Goal: Task Accomplishment & Management: Manage account settings

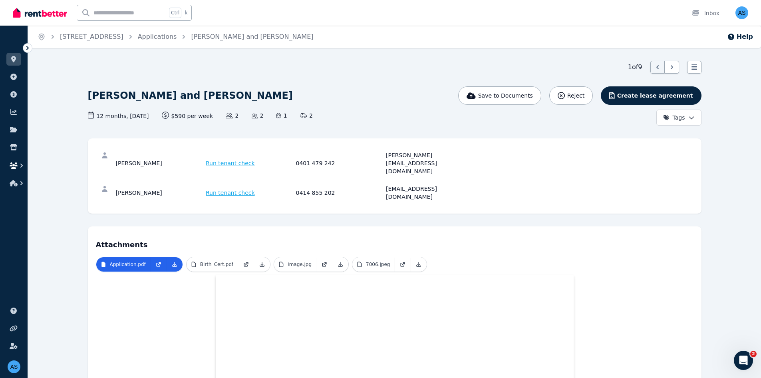
click at [15, 163] on icon "button" at bounding box center [14, 165] width 8 height 6
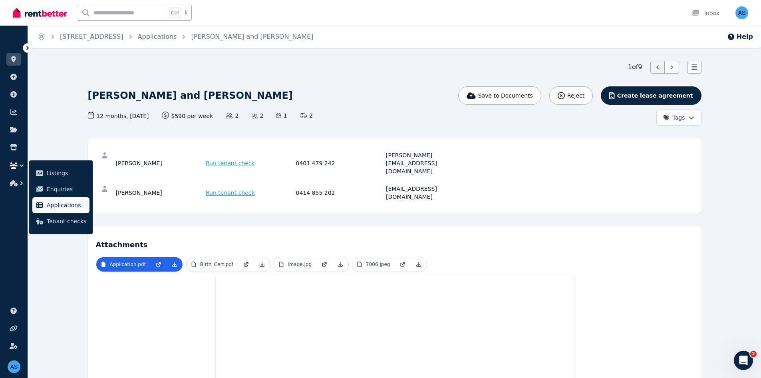
click at [57, 199] on link "Applications" at bounding box center [60, 205] width 57 height 16
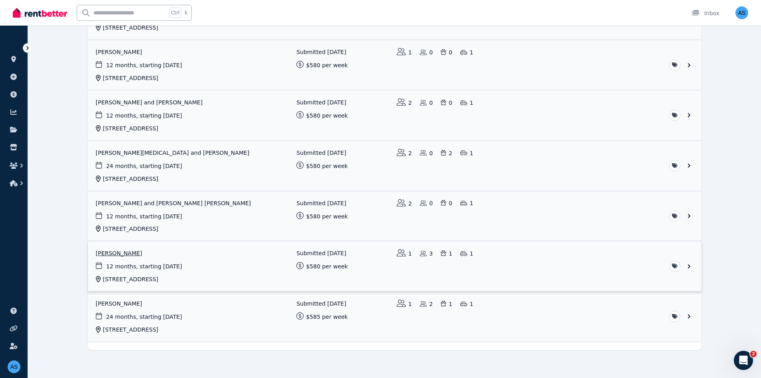
scroll to position [240, 0]
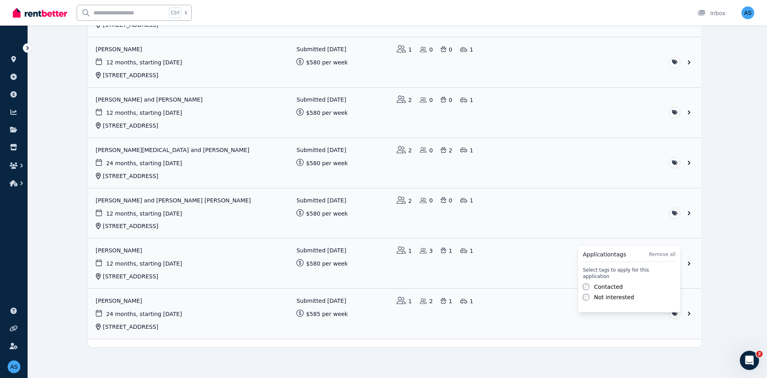
click at [613, 283] on label "Contacted" at bounding box center [608, 287] width 29 height 8
click at [600, 293] on label "Not interested" at bounding box center [614, 297] width 40 height 8
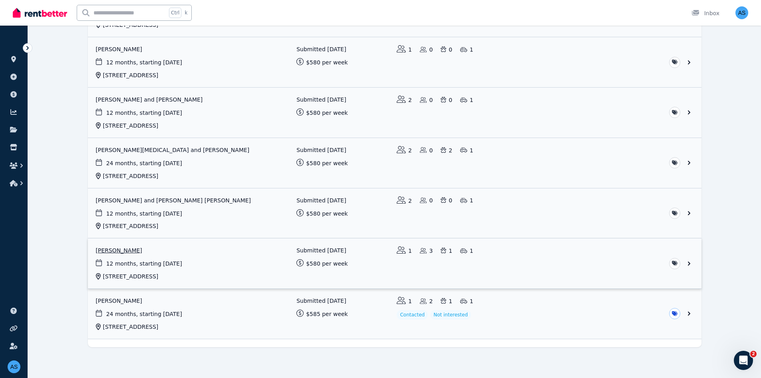
click at [528, 258] on link "View application: Naomi Fragar" at bounding box center [395, 263] width 614 height 50
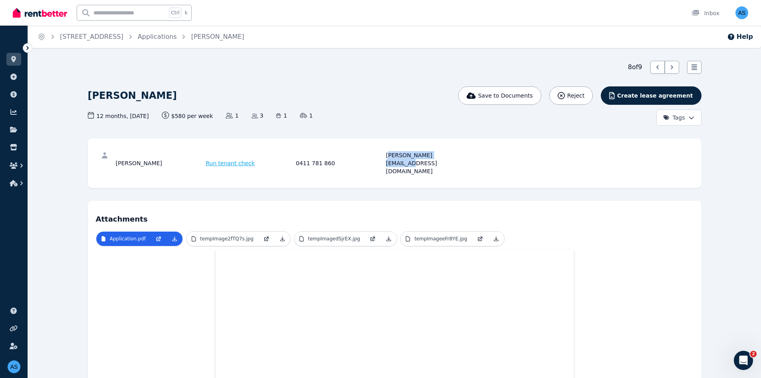
drag, startPoint x: 464, startPoint y: 157, endPoint x: 388, endPoint y: 160, distance: 75.6
click at [388, 160] on div "[PERSON_NAME] Run tenant check 0411 781 860 [PERSON_NAME][EMAIL_ADDRESS][DOMAIN…" at bounding box center [395, 163] width 598 height 34
click at [388, 159] on div "[PERSON_NAME] Run tenant check 0411 781 860 [PERSON_NAME][EMAIL_ADDRESS][DOMAIN…" at bounding box center [395, 163] width 598 height 34
click at [442, 152] on div "[PERSON_NAME][EMAIL_ADDRESS][DOMAIN_NAME]" at bounding box center [430, 163] width 88 height 24
drag, startPoint x: 438, startPoint y: 156, endPoint x: 385, endPoint y: 158, distance: 53.2
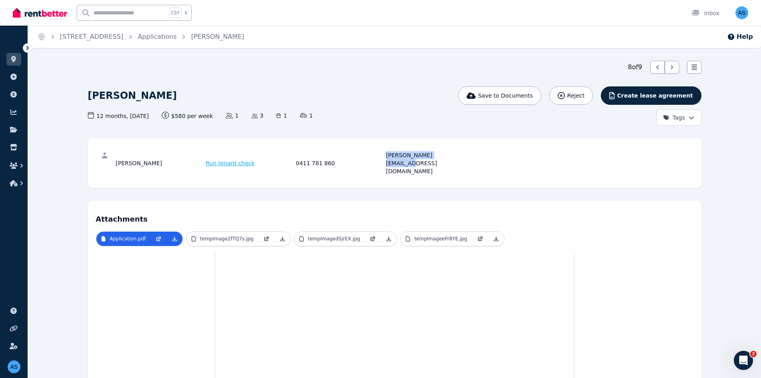
click at [385, 158] on div "[PERSON_NAME] Run tenant check 0411 781 860 [PERSON_NAME][EMAIL_ADDRESS][DOMAIN…" at bounding box center [295, 163] width 358 height 24
copy div "[PERSON_NAME][EMAIL_ADDRESS][DOMAIN_NAME]"
click at [695, 121] on html "Open main menu Ctrl k Inbox Open user menu ORGANISE Properties Add property Pay…" at bounding box center [380, 189] width 761 height 378
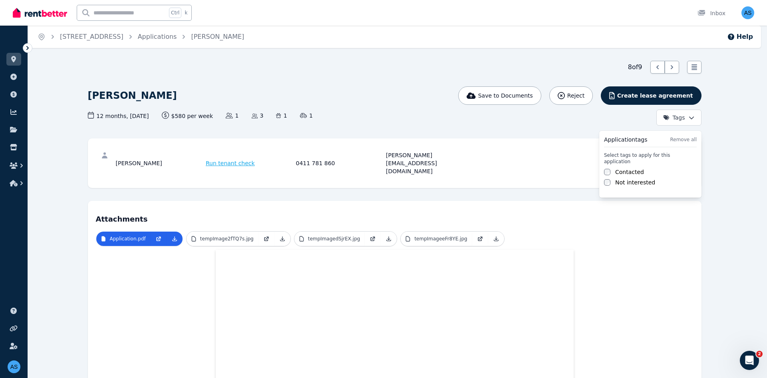
click at [634, 168] on label "Contacted" at bounding box center [630, 172] width 29 height 8
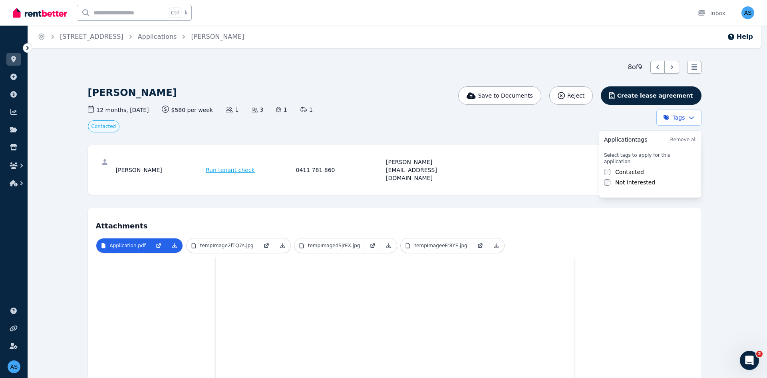
click at [630, 178] on label "Not interested" at bounding box center [636, 182] width 40 height 8
click at [401, 124] on html "Open main menu Ctrl k Inbox Open user menu ORGANISE Properties Add property Pay…" at bounding box center [383, 189] width 767 height 378
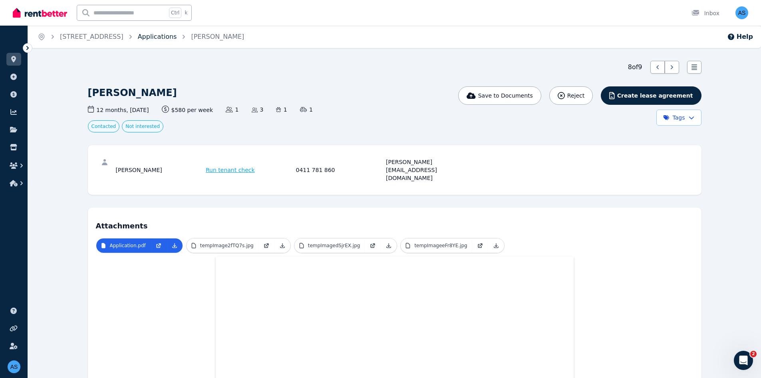
click at [160, 37] on link "Applications" at bounding box center [157, 37] width 39 height 8
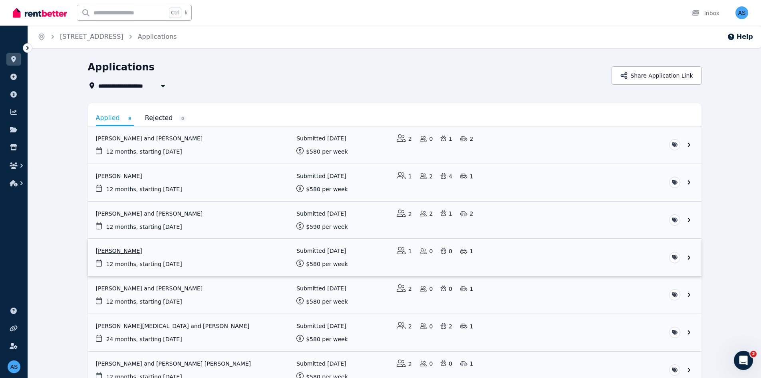
scroll to position [131, 0]
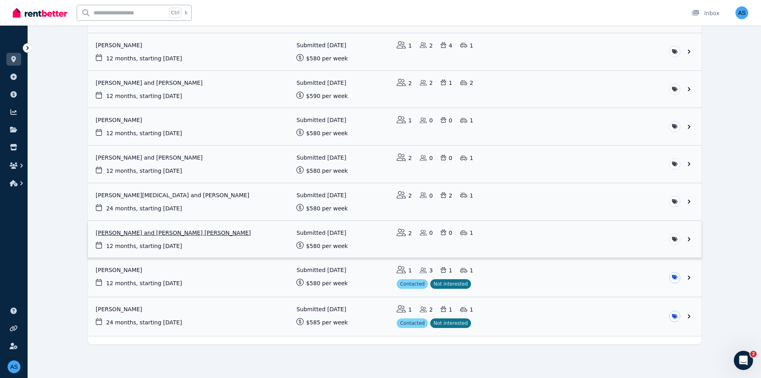
click at [632, 240] on link "View application: Katie Kauffman and Griffin Kauffman" at bounding box center [395, 239] width 614 height 37
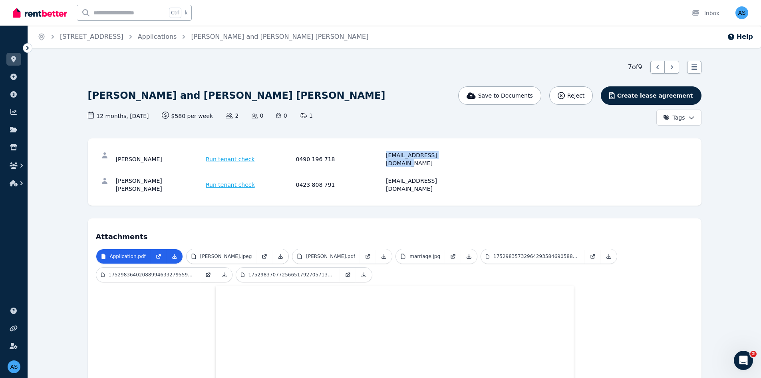
drag, startPoint x: 446, startPoint y: 155, endPoint x: 386, endPoint y: 159, distance: 60.1
click at [386, 159] on div "[PERSON_NAME] Run tenant check 0490 196 718 [EMAIL_ADDRESS][DOMAIN_NAME]" at bounding box center [295, 159] width 358 height 16
copy div "[EMAIL_ADDRESS][DOMAIN_NAME]"
click at [684, 118] on html "Open main menu Ctrl k Inbox Open user menu ORGANISE Properties Add property Pay…" at bounding box center [380, 189] width 761 height 378
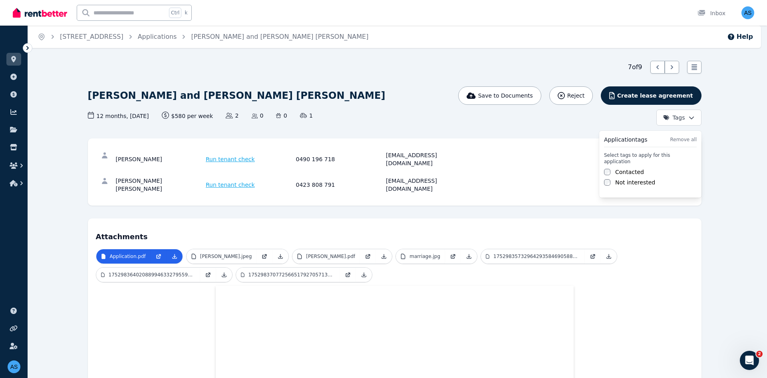
click at [630, 168] on label "Contacted" at bounding box center [630, 172] width 29 height 8
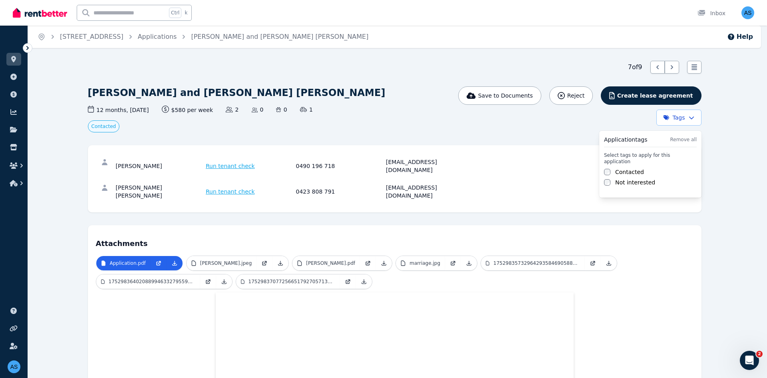
click at [629, 178] on label "Not interested" at bounding box center [636, 182] width 40 height 8
click at [147, 36] on html "Open main menu Ctrl k Inbox Open user menu ORGANISE Properties Add property Pay…" at bounding box center [383, 189] width 767 height 378
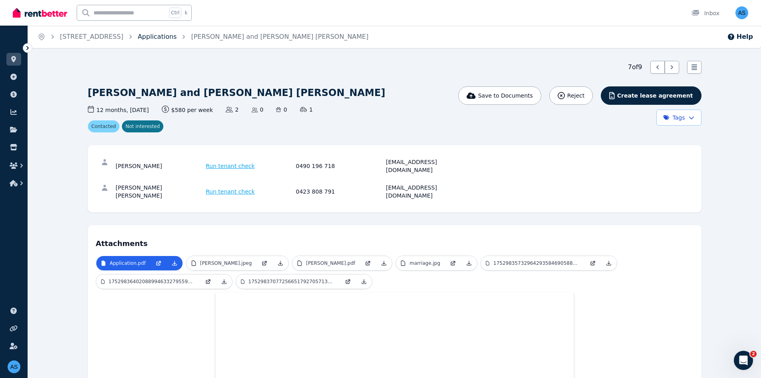
click at [159, 38] on link "Applications" at bounding box center [157, 37] width 39 height 8
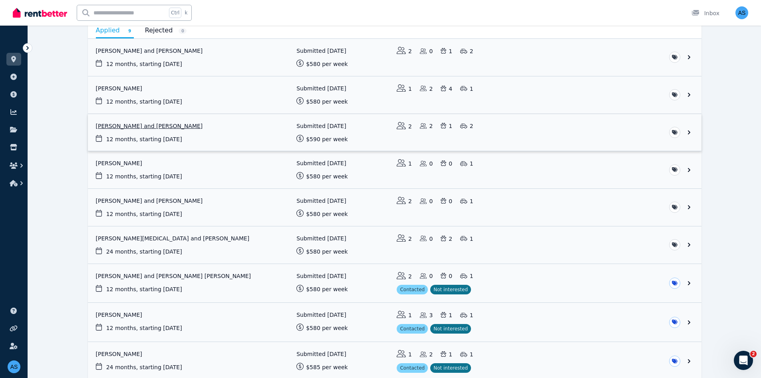
scroll to position [120, 0]
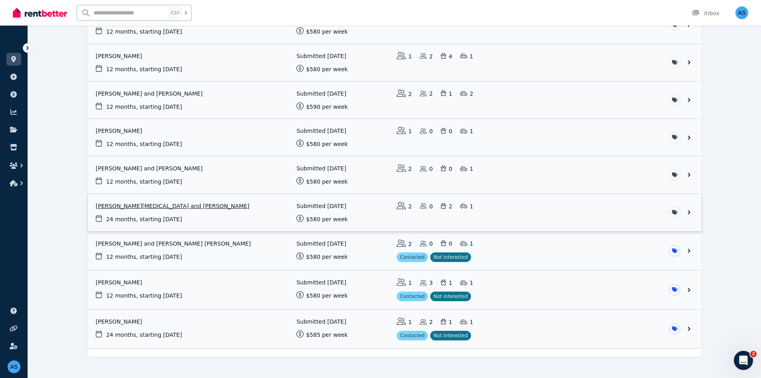
click at [572, 212] on link "View application: Annalyse Whitehead and Ethan Fletcher" at bounding box center [395, 212] width 614 height 37
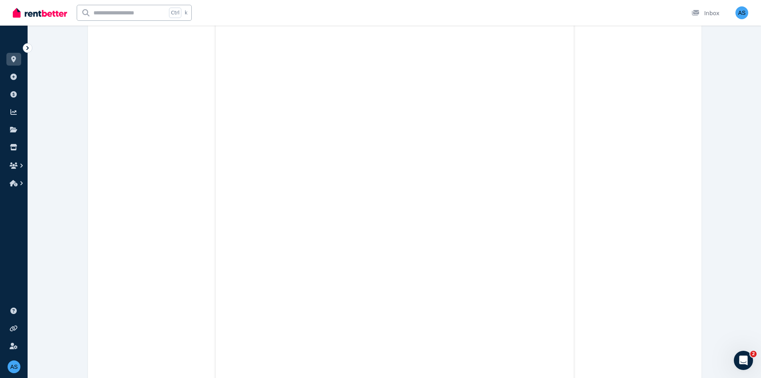
drag, startPoint x: 475, startPoint y: 158, endPoint x: 384, endPoint y: 158, distance: 91.5
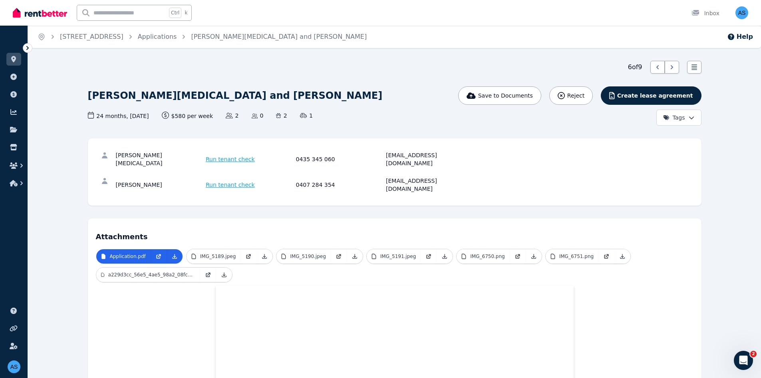
click at [426, 158] on div "[EMAIL_ADDRESS][DOMAIN_NAME]" at bounding box center [430, 159] width 88 height 16
drag, startPoint x: 474, startPoint y: 154, endPoint x: 382, endPoint y: 158, distance: 92.4
click at [382, 158] on div "[PERSON_NAME][MEDICAL_DATA] Run tenant check 0435 345 060 [EMAIL_ADDRESS][DOMAI…" at bounding box center [395, 159] width 598 height 26
copy div "[EMAIL_ADDRESS][DOMAIN_NAME]"
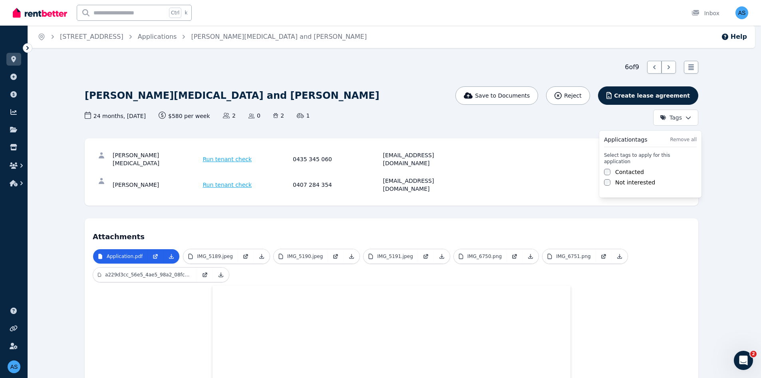
click at [675, 124] on html "Open main menu Ctrl k Inbox Open user menu ORGANISE Properties Add property Pay…" at bounding box center [380, 189] width 761 height 378
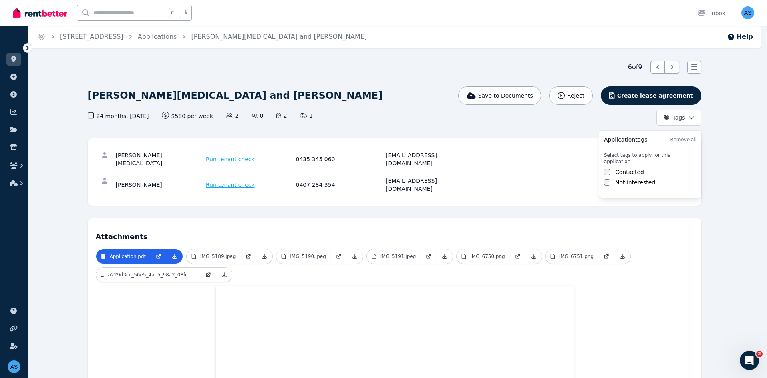
click at [636, 168] on label "Contacted" at bounding box center [630, 172] width 29 height 8
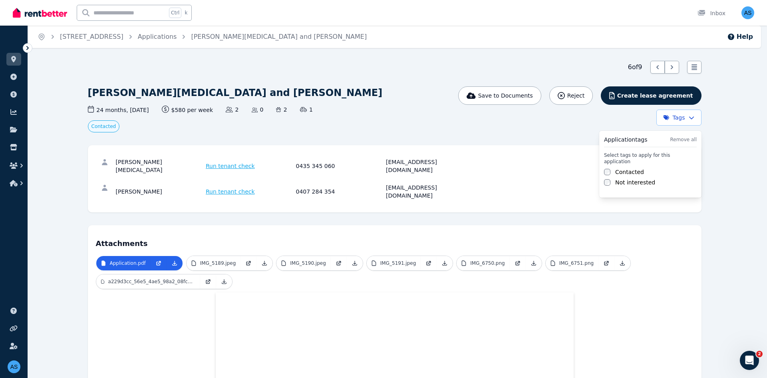
click at [630, 181] on div "Application tags Remove all Select tags to apply for this application Contacted…" at bounding box center [651, 164] width 102 height 67
click at [628, 178] on label "Not interested" at bounding box center [636, 182] width 40 height 8
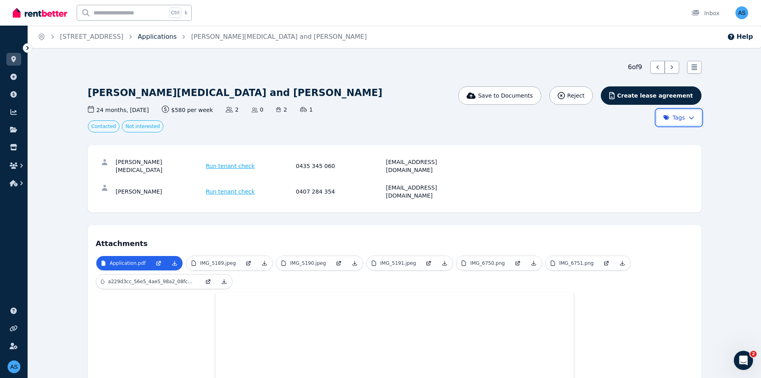
click at [158, 39] on html "Open main menu Ctrl k Inbox Open user menu ORGANISE Properties Add property Pay…" at bounding box center [380, 189] width 761 height 378
click at [167, 37] on link "Applications" at bounding box center [157, 37] width 39 height 8
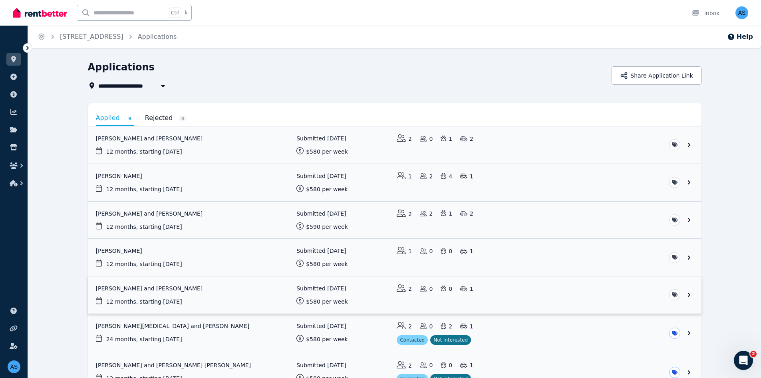
click at [594, 289] on link "View application: Orana Young and Alexandra Garth" at bounding box center [395, 294] width 614 height 37
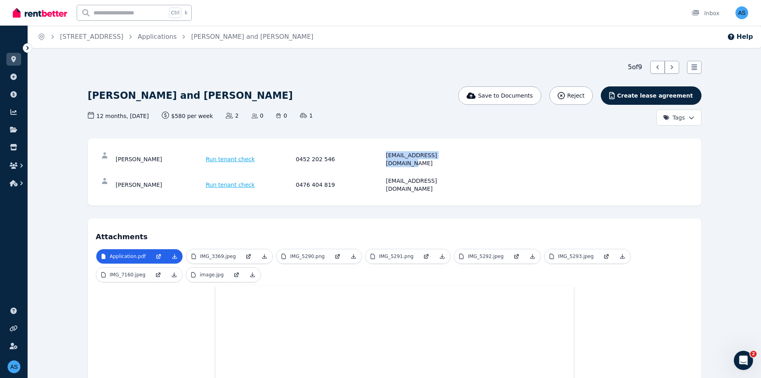
drag, startPoint x: 456, startPoint y: 153, endPoint x: 386, endPoint y: 153, distance: 69.6
click at [386, 153] on div "[EMAIL_ADDRESS][DOMAIN_NAME]" at bounding box center [430, 159] width 88 height 16
copy div "[EMAIL_ADDRESS][DOMAIN_NAME]"
click at [556, 179] on div "[PERSON_NAME] Run tenant check 0476 404 819 [EMAIL_ADDRESS][DOMAIN_NAME]" at bounding box center [395, 185] width 598 height 26
click at [675, 120] on html "Open main menu Ctrl k Inbox Open user menu ORGANISE Properties Add property Pay…" at bounding box center [380, 189] width 761 height 378
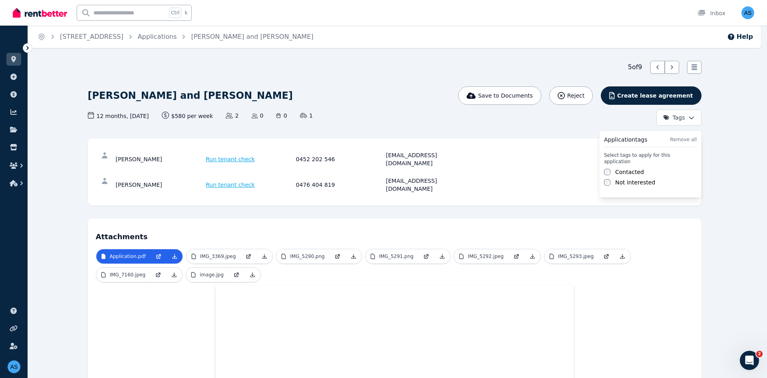
click at [625, 168] on label "Contacted" at bounding box center [630, 172] width 29 height 8
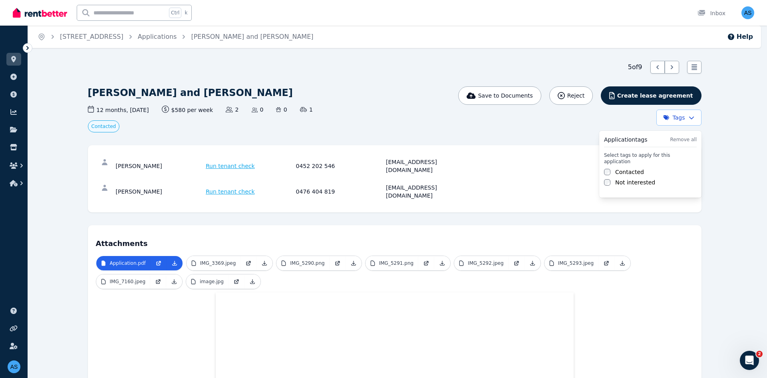
click at [624, 178] on label "Not interested" at bounding box center [636, 182] width 40 height 8
click at [151, 36] on html "Open main menu Ctrl k Inbox Open user menu ORGANISE Properties Add property Pay…" at bounding box center [383, 189] width 767 height 378
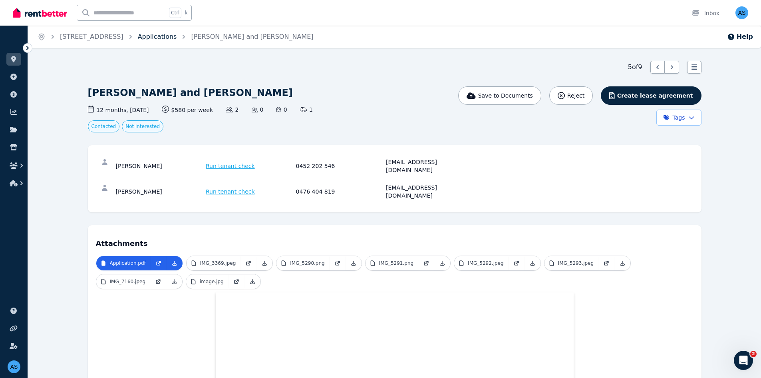
click at [151, 36] on link "Applications" at bounding box center [157, 37] width 39 height 8
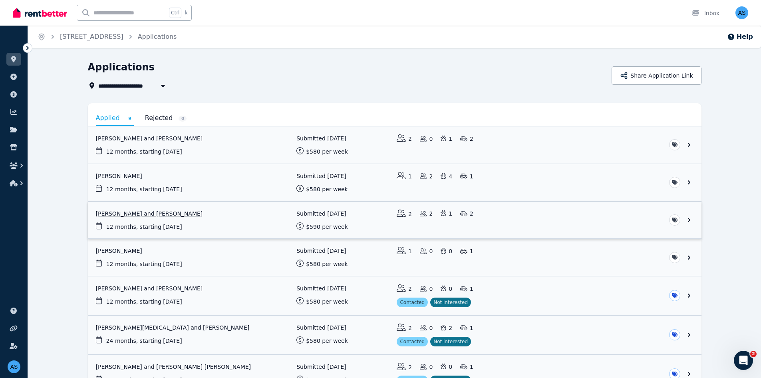
click at [641, 217] on link "View application: Nathan Moran and Megan James" at bounding box center [395, 219] width 614 height 37
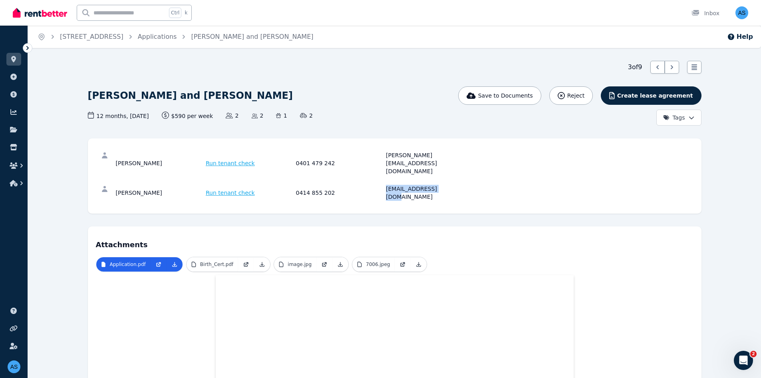
drag, startPoint x: 448, startPoint y: 173, endPoint x: 387, endPoint y: 176, distance: 61.7
click at [387, 185] on div "[EMAIL_ADDRESS][DOMAIN_NAME]" at bounding box center [430, 193] width 88 height 16
copy div "[EMAIL_ADDRESS][DOMAIN_NAME]"
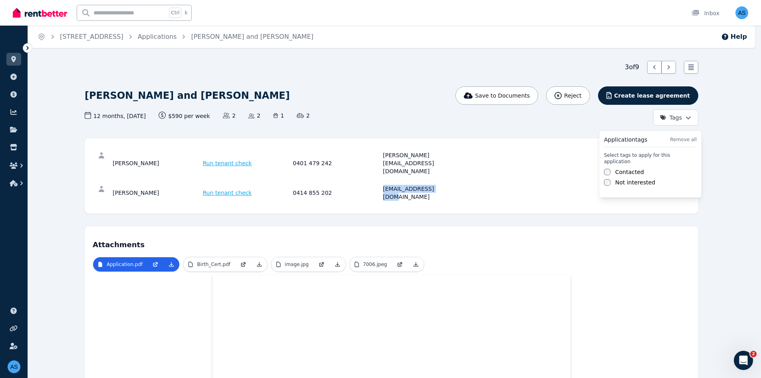
click at [685, 119] on html "Open main menu Ctrl k Inbox Open user menu ORGANISE Properties Add property Pay…" at bounding box center [380, 189] width 761 height 378
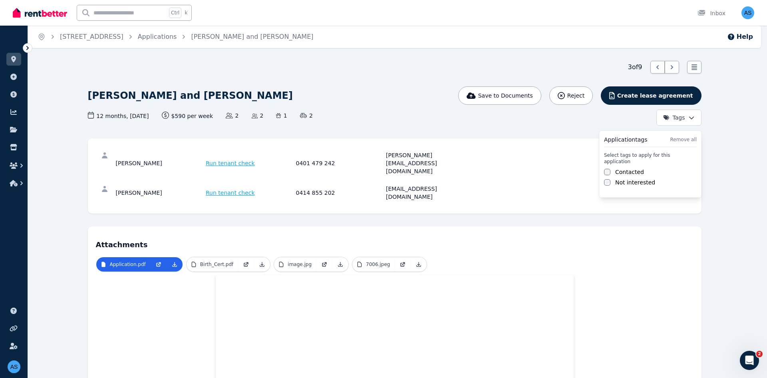
click at [635, 168] on label "Contacted" at bounding box center [630, 172] width 29 height 8
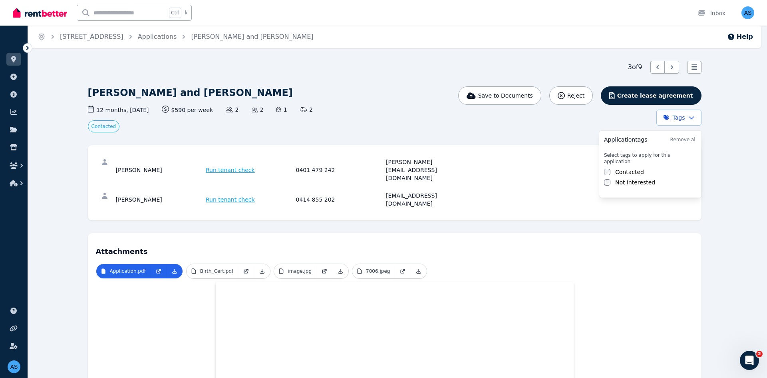
click at [630, 179] on label "Not interested" at bounding box center [636, 182] width 40 height 8
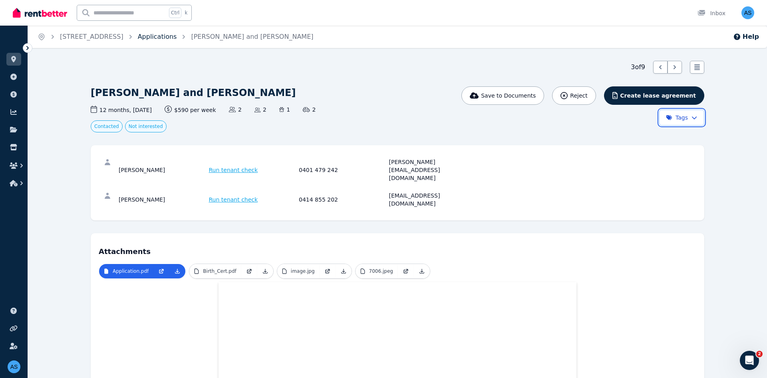
click at [168, 36] on html "Open main menu Ctrl k Inbox Open user menu ORGANISE Properties Add property Pay…" at bounding box center [383, 189] width 767 height 378
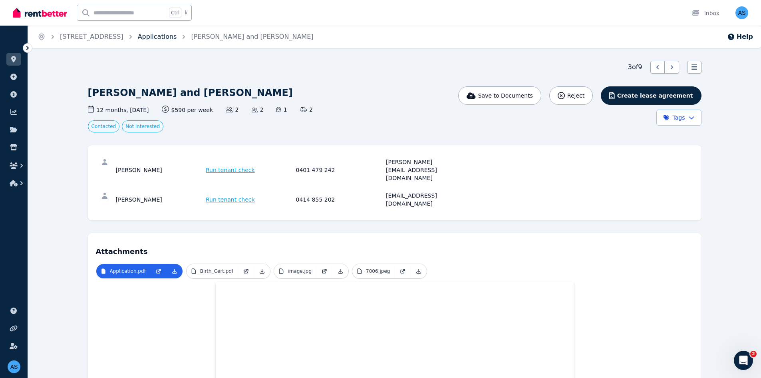
click at [166, 36] on link "Applications" at bounding box center [157, 37] width 39 height 8
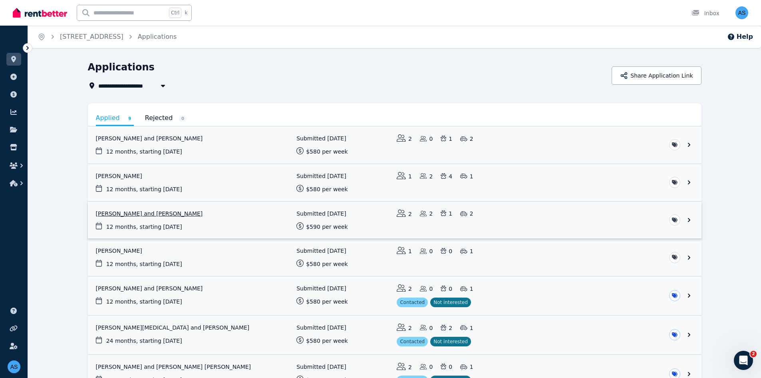
click at [561, 217] on link "View application: Nathan Moran and Megan James" at bounding box center [395, 219] width 614 height 37
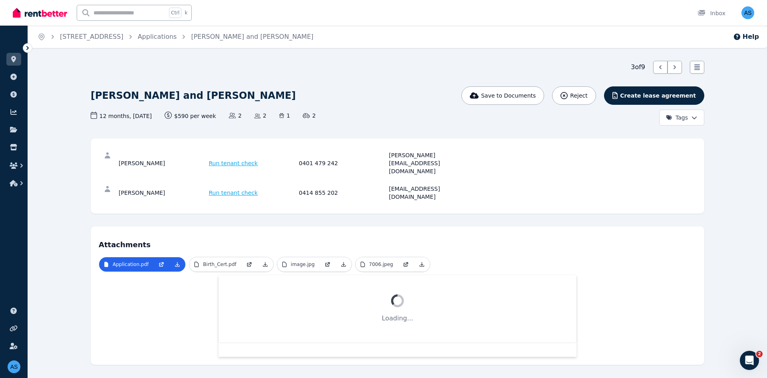
click at [676, 117] on html "Open main menu Ctrl k Inbox Open user menu ORGANISE Properties Add property Pay…" at bounding box center [383, 189] width 767 height 378
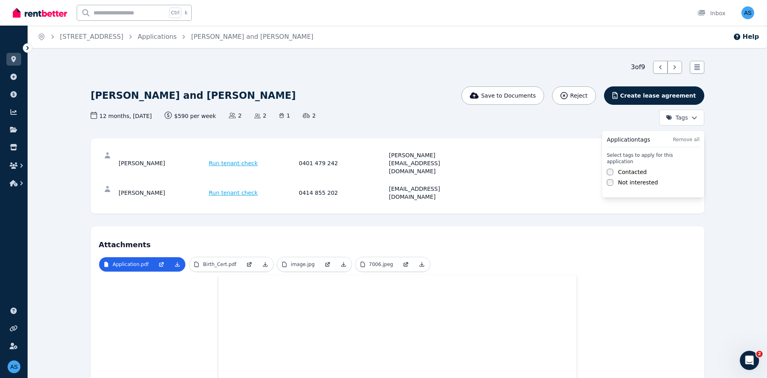
click at [633, 168] on label "Contacted" at bounding box center [632, 172] width 29 height 8
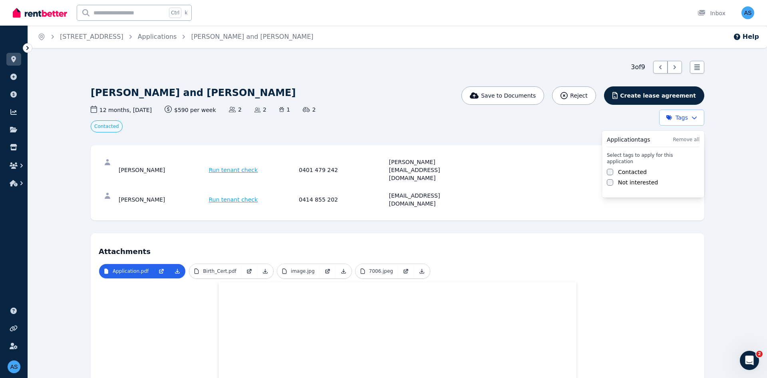
click at [627, 180] on div "Application tags Remove all Select tags to apply for this application Contacted…" at bounding box center [653, 164] width 102 height 67
click at [623, 178] on label "Not interested" at bounding box center [638, 182] width 40 height 8
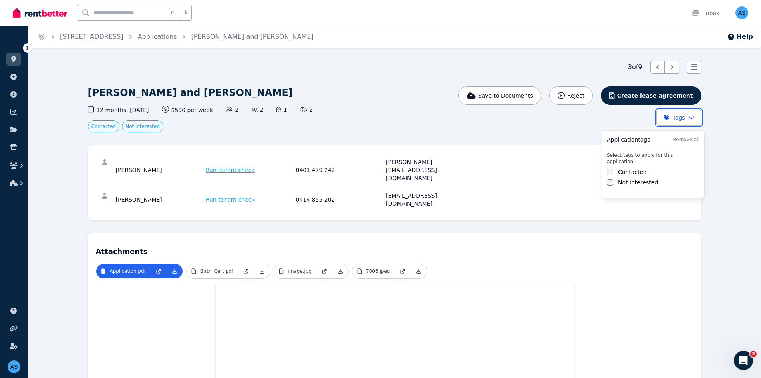
click at [352, 116] on html "Open main menu Ctrl k Inbox Open user menu ORGANISE Properties Add property Pay…" at bounding box center [380, 189] width 761 height 378
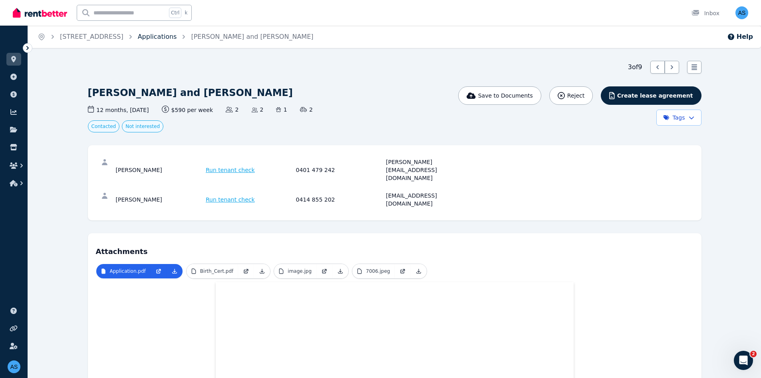
click at [163, 36] on link "Applications" at bounding box center [157, 37] width 39 height 8
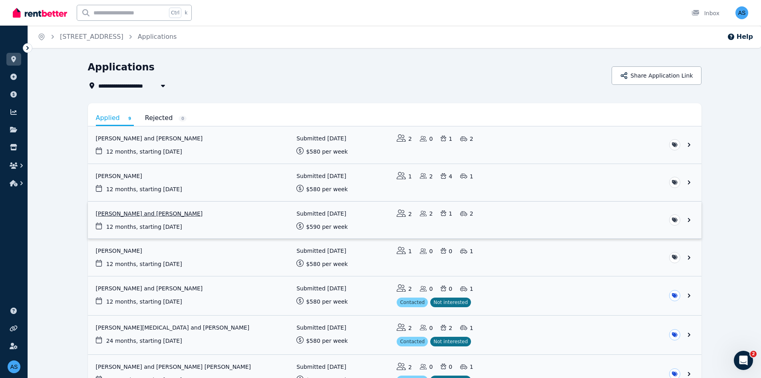
click at [673, 214] on link "View application: Nathan Moran and Megan James" at bounding box center [395, 219] width 614 height 37
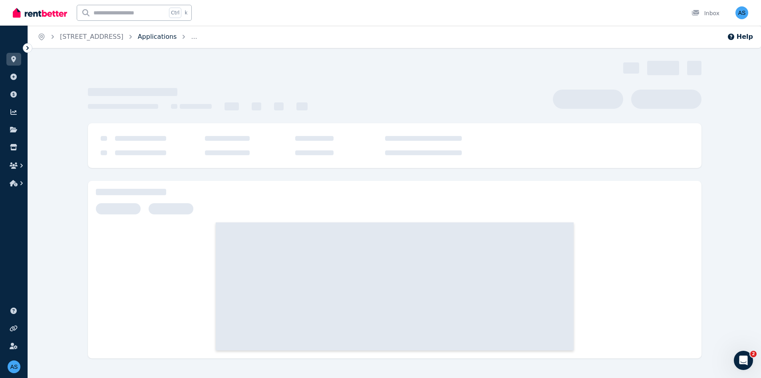
click at [173, 38] on link "Applications" at bounding box center [157, 37] width 39 height 8
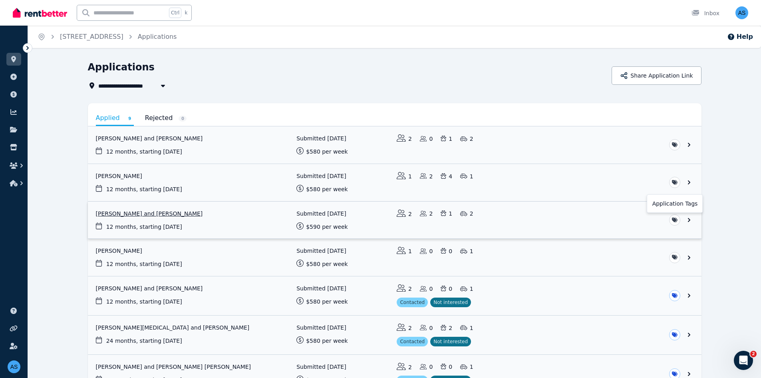
click at [675, 219] on html "**********" at bounding box center [380, 189] width 761 height 378
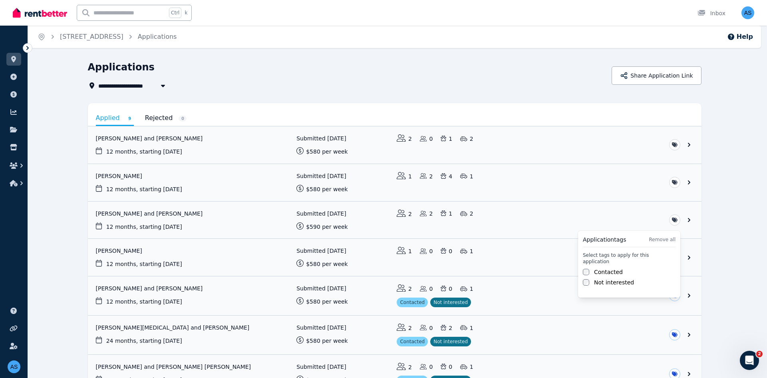
click at [609, 268] on label "Contacted" at bounding box center [608, 272] width 29 height 8
click at [608, 279] on label "Not interested" at bounding box center [614, 283] width 40 height 8
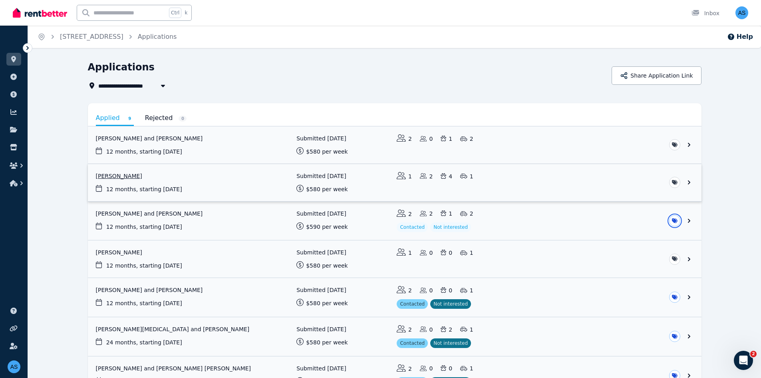
click at [520, 184] on html "**********" at bounding box center [380, 189] width 761 height 378
click at [532, 183] on link "View application: Leanne Heanes" at bounding box center [395, 182] width 614 height 37
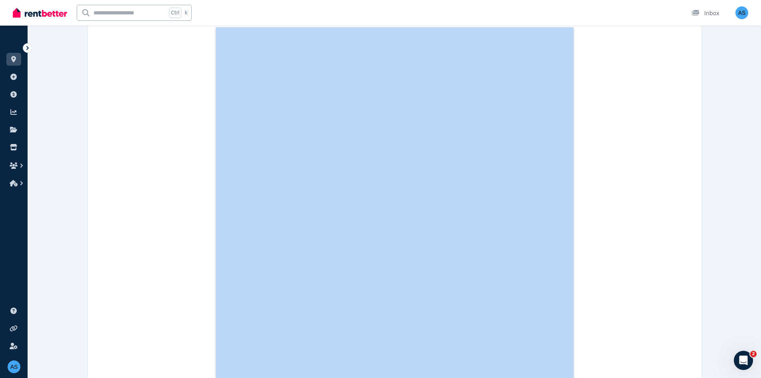
scroll to position [233, 0]
drag, startPoint x: 493, startPoint y: 155, endPoint x: 422, endPoint y: 157, distance: 71.2
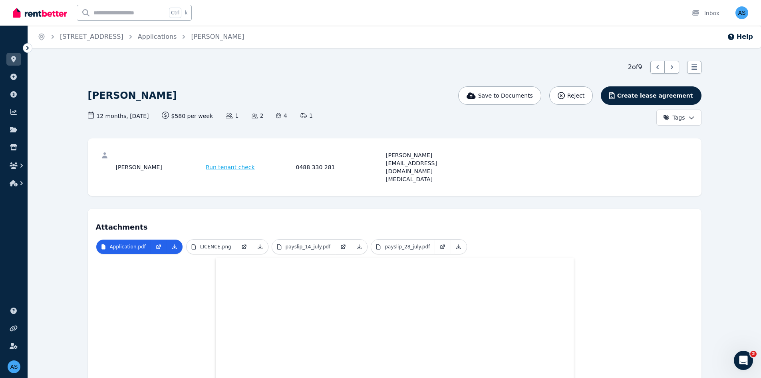
drag, startPoint x: 443, startPoint y: 156, endPoint x: 448, endPoint y: 156, distance: 5.6
click at [443, 156] on div "[PERSON_NAME][EMAIL_ADDRESS][DOMAIN_NAME][MEDICAL_DATA]" at bounding box center [430, 167] width 88 height 32
drag, startPoint x: 472, startPoint y: 153, endPoint x: 387, endPoint y: 159, distance: 85.7
click at [387, 159] on div "[PERSON_NAME][EMAIL_ADDRESS][DOMAIN_NAME][MEDICAL_DATA]" at bounding box center [430, 167] width 88 height 32
copy div "[PERSON_NAME][EMAIL_ADDRESS][DOMAIN_NAME][MEDICAL_DATA]"
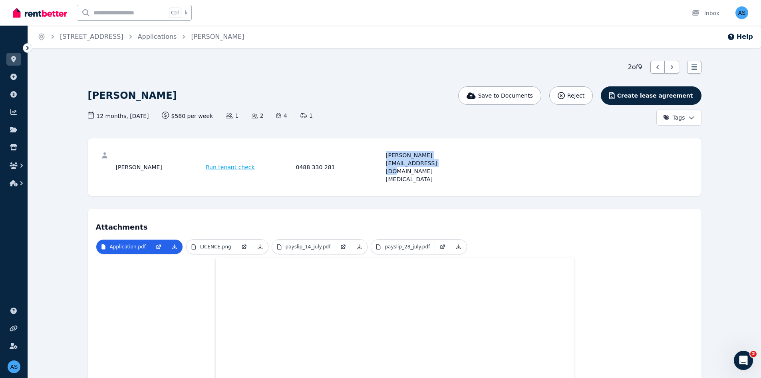
click at [461, 155] on div "[PERSON_NAME][EMAIL_ADDRESS][DOMAIN_NAME][MEDICAL_DATA]" at bounding box center [430, 167] width 88 height 32
drag, startPoint x: 470, startPoint y: 157, endPoint x: 386, endPoint y: 161, distance: 84.4
click at [386, 161] on div "[PERSON_NAME] Run tenant check 0488 330 281 [PERSON_NAME][EMAIL_ADDRESS][DOMAIN…" at bounding box center [395, 167] width 598 height 42
copy div "[PERSON_NAME][EMAIL_ADDRESS][DOMAIN_NAME][MEDICAL_DATA]"
click at [163, 36] on link "Applications" at bounding box center [157, 37] width 39 height 8
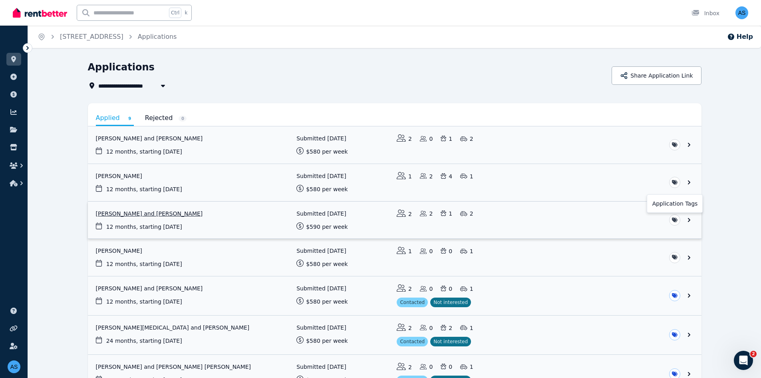
click at [676, 222] on html "**********" at bounding box center [380, 189] width 761 height 378
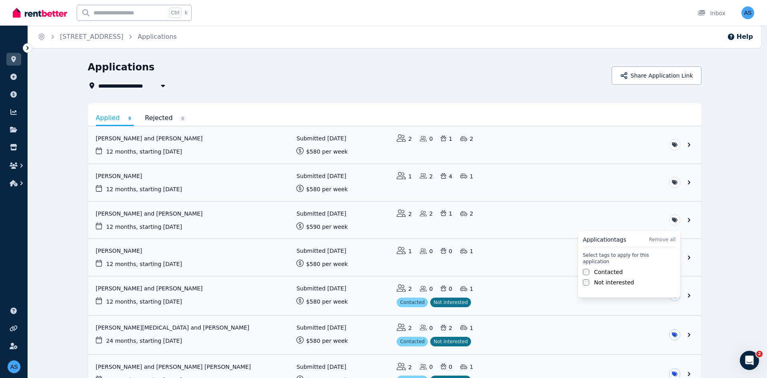
click at [607, 268] on label "Contacted" at bounding box center [608, 272] width 29 height 8
click at [604, 279] on label "Not interested" at bounding box center [614, 283] width 40 height 8
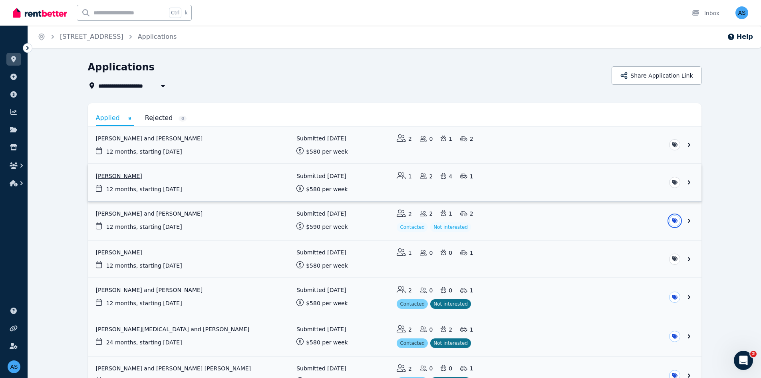
click at [586, 191] on html "**********" at bounding box center [380, 189] width 761 height 378
click at [576, 192] on link "View application: Leanne Heanes" at bounding box center [395, 182] width 614 height 37
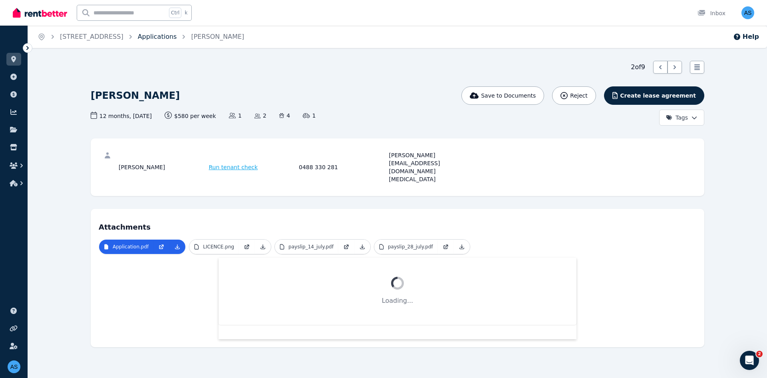
click at [161, 39] on link "Applications" at bounding box center [157, 37] width 39 height 8
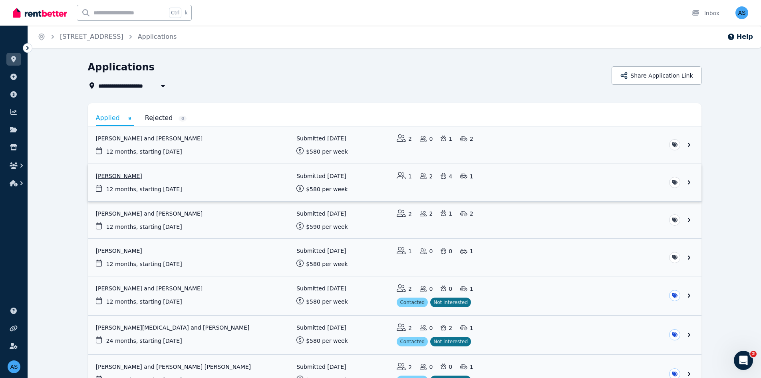
click at [657, 183] on link "View application: Leanne Heanes" at bounding box center [395, 182] width 614 height 37
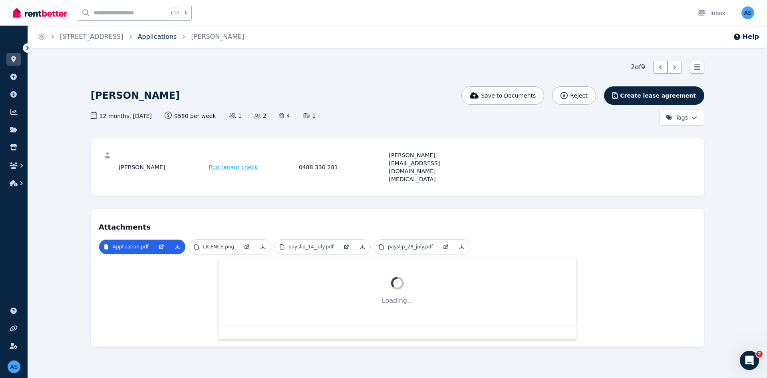
click at [154, 38] on link "Applications" at bounding box center [157, 37] width 39 height 8
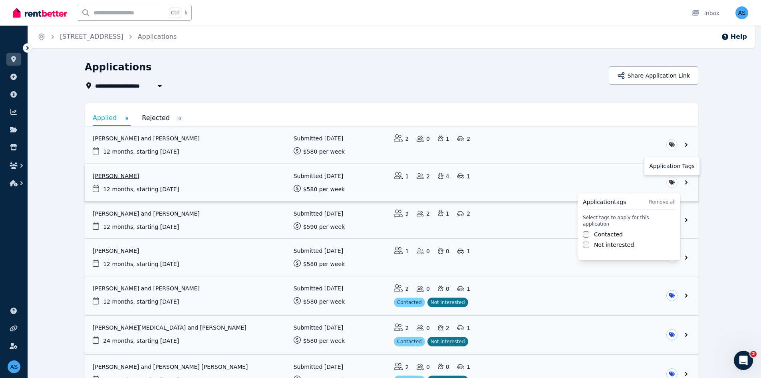
click at [678, 183] on html "**********" at bounding box center [380, 189] width 761 height 378
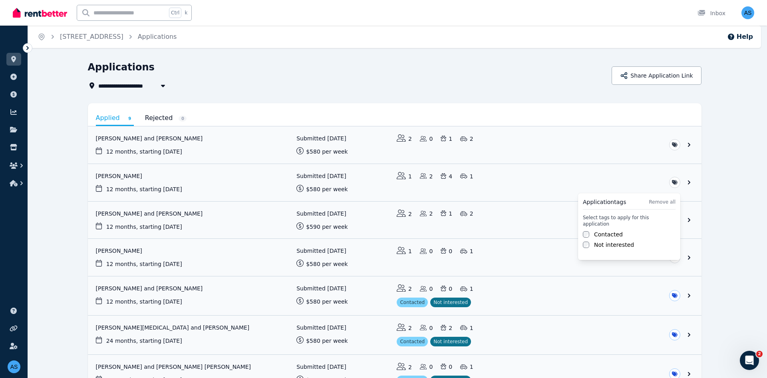
click at [611, 230] on label "Contacted" at bounding box center [608, 234] width 29 height 8
click at [606, 241] on label "Not interested" at bounding box center [614, 245] width 40 height 8
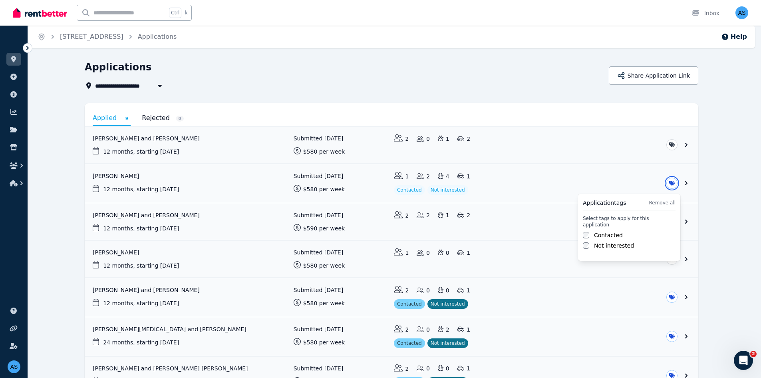
click at [720, 226] on html "**********" at bounding box center [380, 189] width 761 height 378
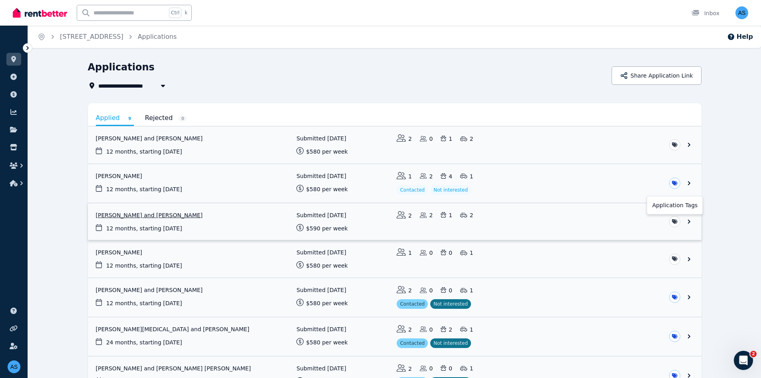
click at [675, 221] on html "**********" at bounding box center [380, 189] width 761 height 378
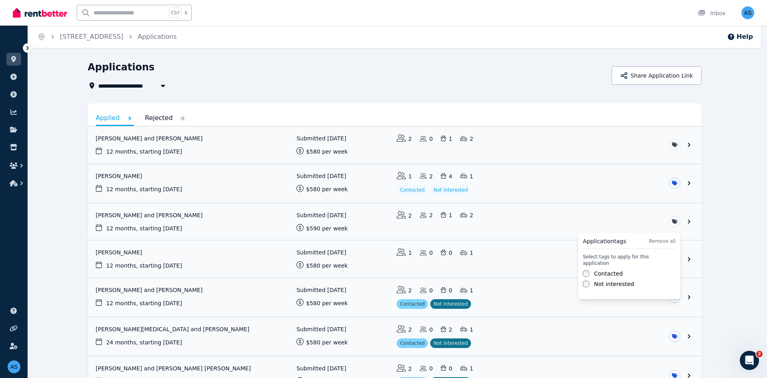
drag, startPoint x: 609, startPoint y: 264, endPoint x: 607, endPoint y: 269, distance: 5.9
click at [608, 269] on label "Contacted" at bounding box center [608, 273] width 29 height 8
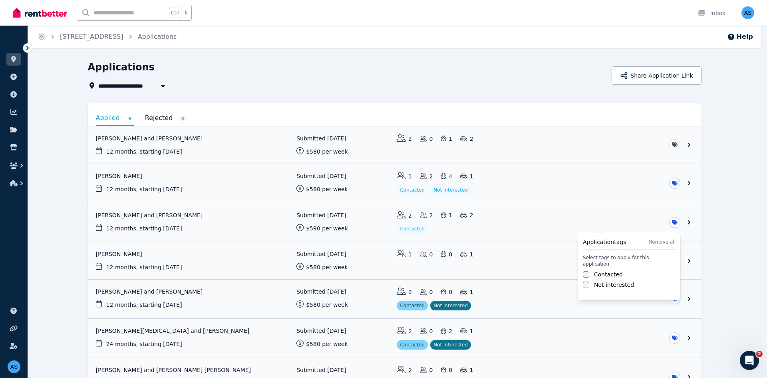
click at [604, 281] on label "Not interested" at bounding box center [614, 285] width 40 height 8
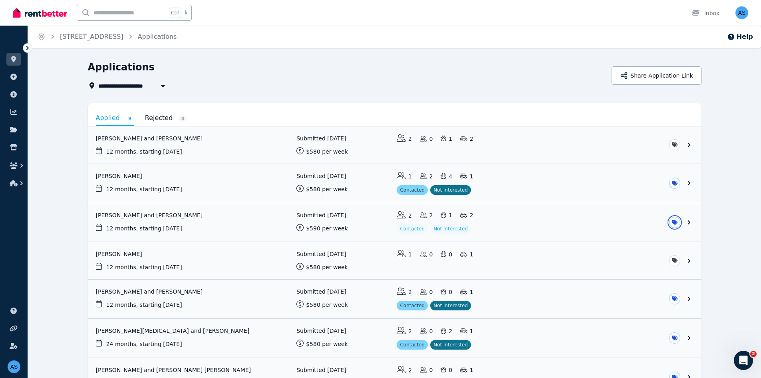
click at [727, 252] on html "**********" at bounding box center [380, 189] width 761 height 378
click at [606, 139] on link "View application: Ella Liberale and Reid Hill" at bounding box center [395, 144] width 614 height 37
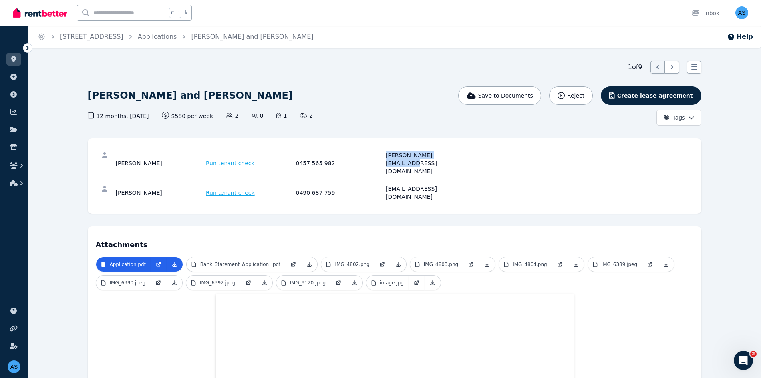
drag, startPoint x: 447, startPoint y: 156, endPoint x: 387, endPoint y: 160, distance: 60.5
click at [387, 160] on div "[PERSON_NAME] Run tenant check 0457 565 982 [PERSON_NAME][EMAIL_ADDRESS][DOMAIN…" at bounding box center [395, 163] width 598 height 34
copy div "[PERSON_NAME][EMAIL_ADDRESS][DOMAIN_NAME]"
click at [160, 36] on link "Applications" at bounding box center [157, 37] width 39 height 8
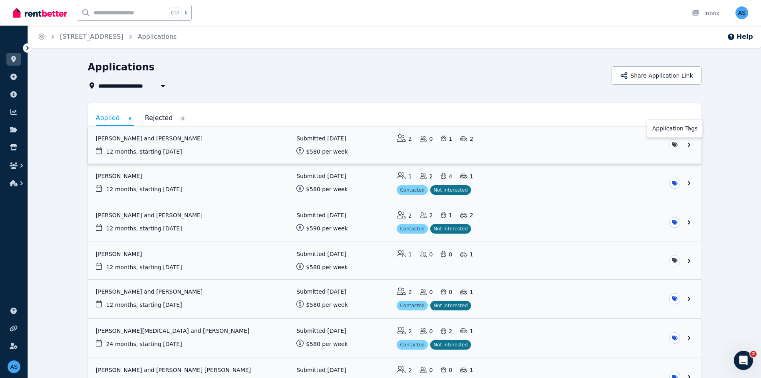
click at [673, 145] on html "**********" at bounding box center [380, 189] width 761 height 378
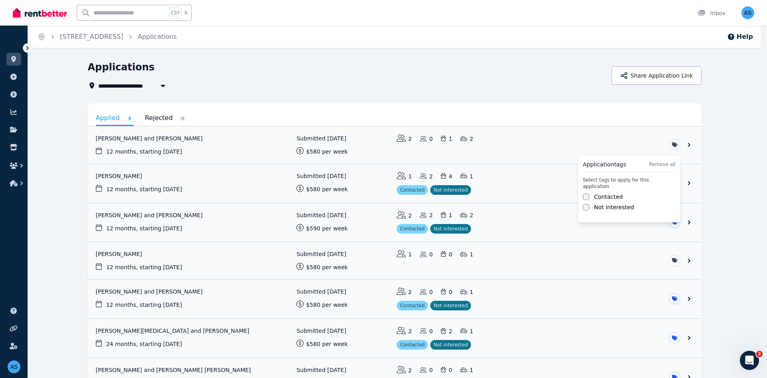
click at [594, 193] on label "Contacted" at bounding box center [608, 197] width 29 height 8
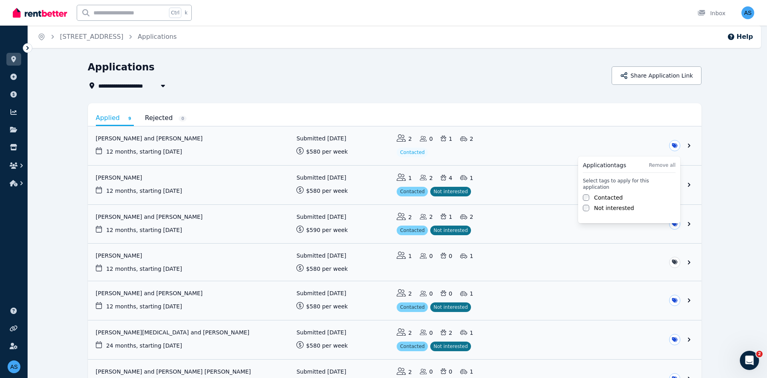
click at [597, 204] on label "Not interested" at bounding box center [614, 208] width 40 height 8
click at [542, 74] on html "**********" at bounding box center [383, 189] width 767 height 378
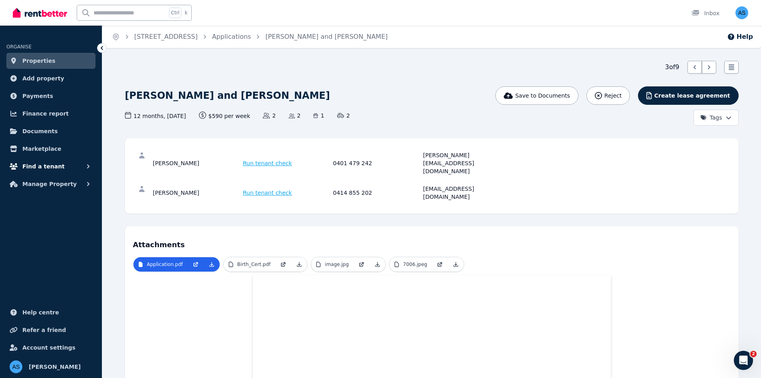
click at [43, 167] on span "Find a tenant" at bounding box center [43, 166] width 42 height 10
click at [40, 144] on span "Marketplace" at bounding box center [41, 149] width 39 height 10
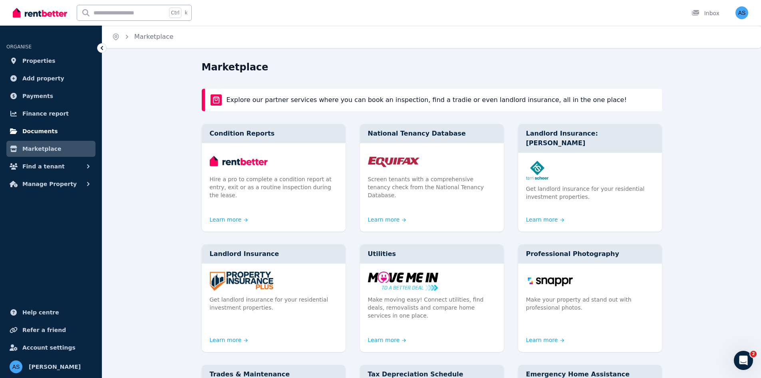
click at [43, 133] on span "Documents" at bounding box center [40, 131] width 36 height 10
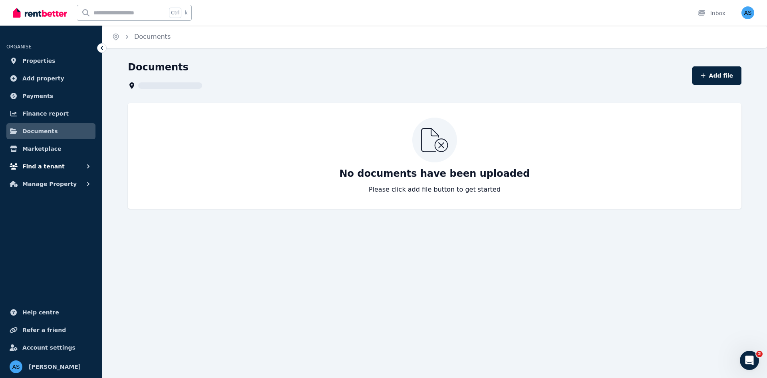
click at [44, 165] on span "Find a tenant" at bounding box center [43, 166] width 42 height 10
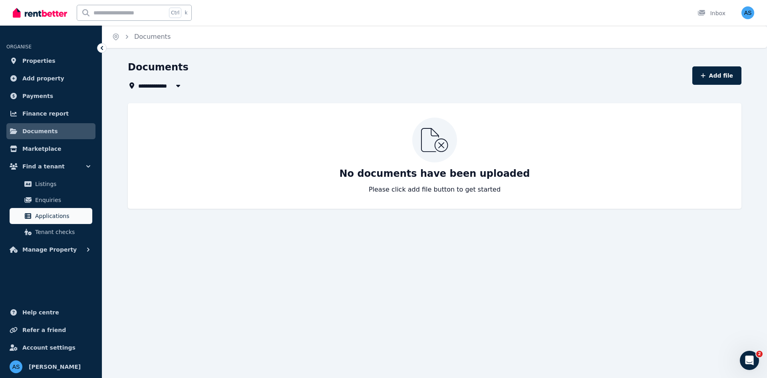
click at [55, 213] on span "Applications" at bounding box center [62, 216] width 54 height 10
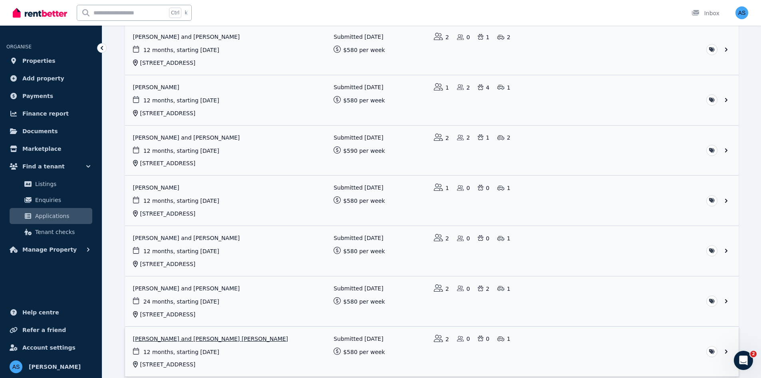
scroll to position [243, 0]
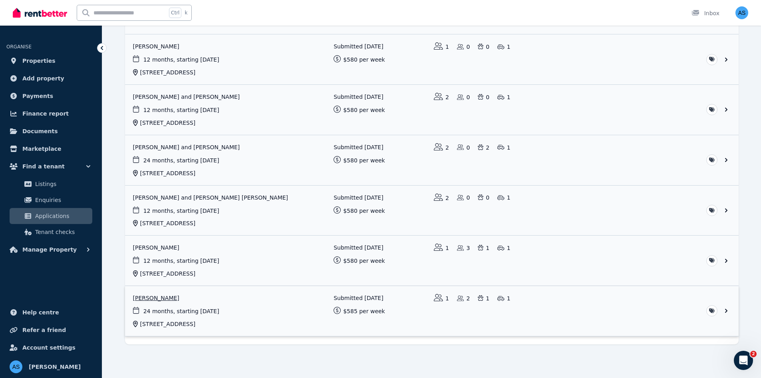
click at [647, 308] on link "View application: Megan James" at bounding box center [432, 311] width 614 height 50
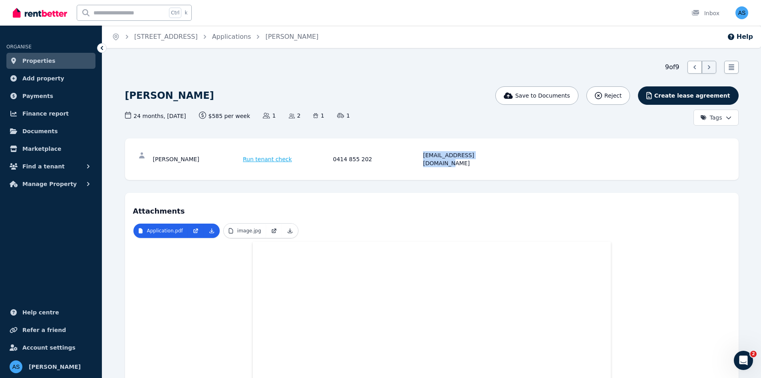
drag, startPoint x: 506, startPoint y: 155, endPoint x: 423, endPoint y: 160, distance: 83.7
click at [423, 160] on div "Megan James Run tenant check 0414 855 202 megan.james101@gmail.com" at bounding box center [432, 159] width 598 height 26
copy div "megan.james101@gmail.com"
